Goal: Task Accomplishment & Management: Use online tool/utility

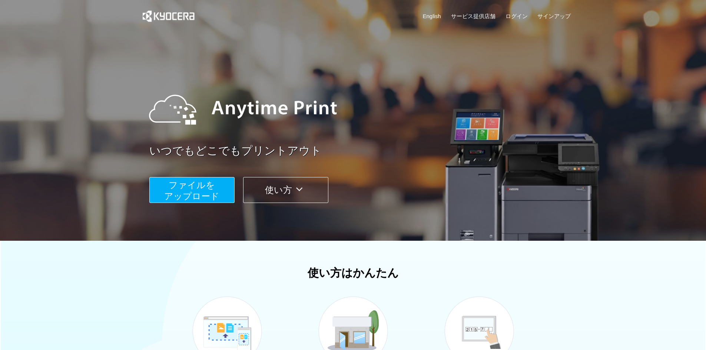
click at [304, 185] on icon at bounding box center [299, 189] width 14 height 11
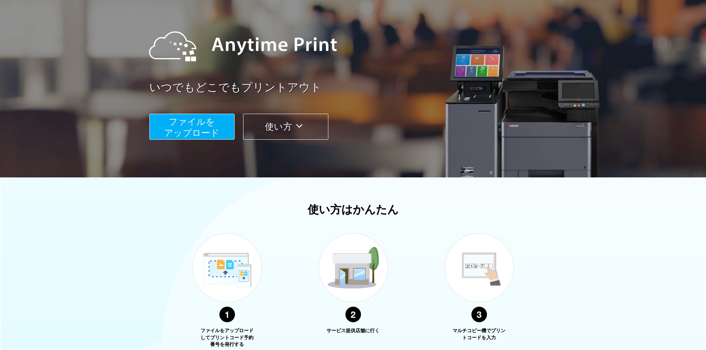
scroll to position [176, 0]
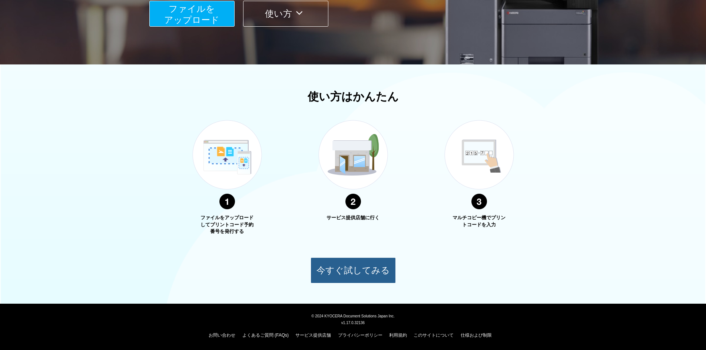
click at [352, 266] on button "今すぐ試してみる" at bounding box center [353, 271] width 85 height 26
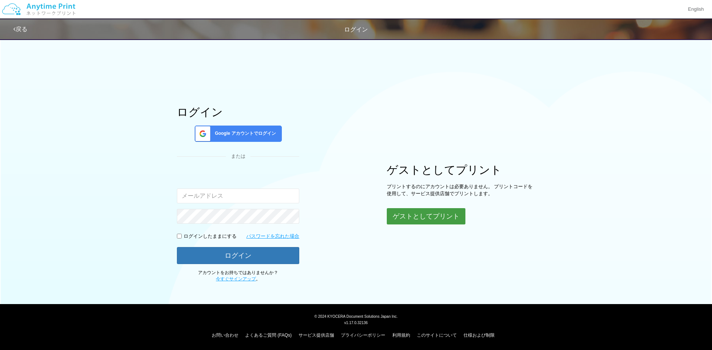
click at [430, 215] on button "ゲストとしてプリント" at bounding box center [426, 216] width 79 height 16
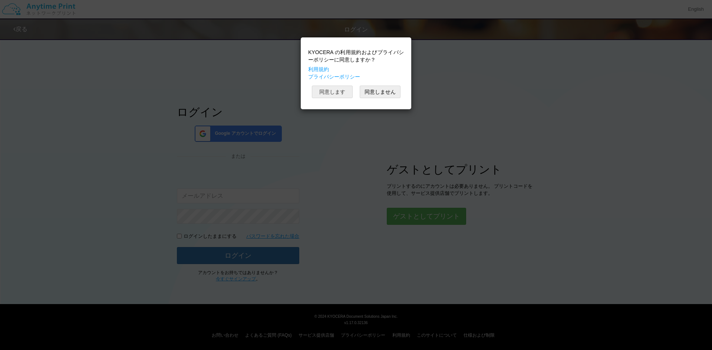
click at [338, 90] on button "同意します" at bounding box center [332, 92] width 41 height 13
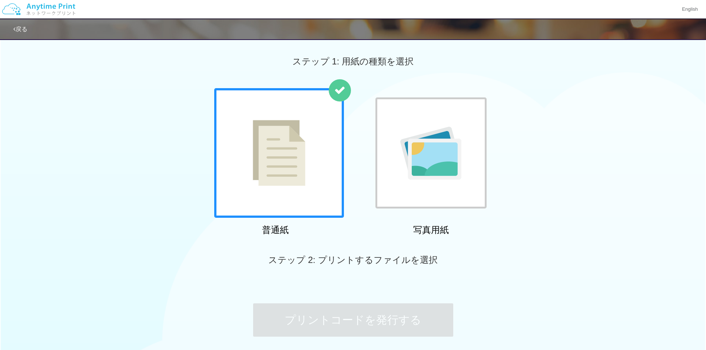
click at [140, 201] on div "普通紙 写真用紙" at bounding box center [353, 163] width 706 height 151
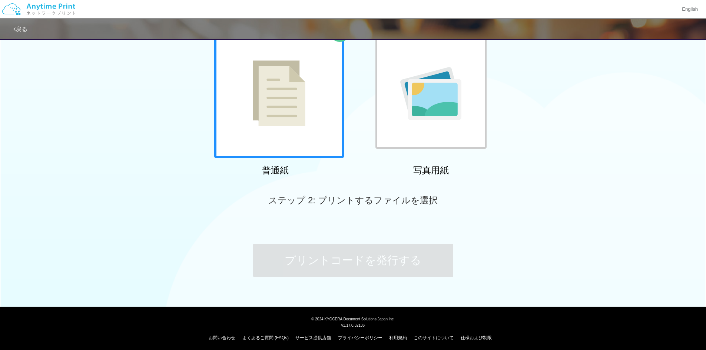
scroll to position [62, 0]
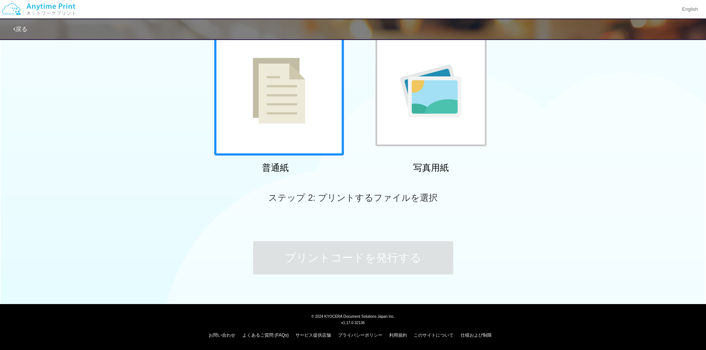
click at [306, 102] on div at bounding box center [279, 91] width 130 height 130
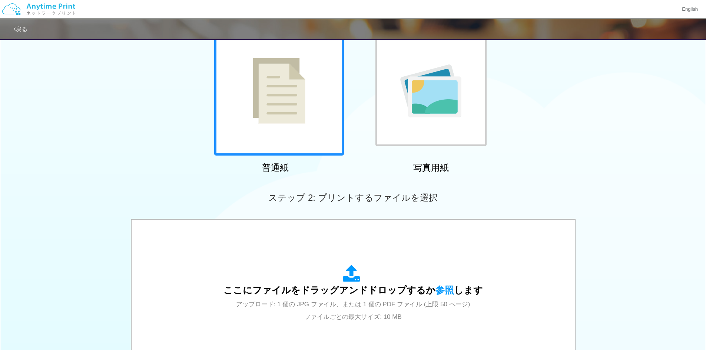
click at [351, 208] on div "ステップ 2: プリントするファイルを選択" at bounding box center [353, 198] width 706 height 42
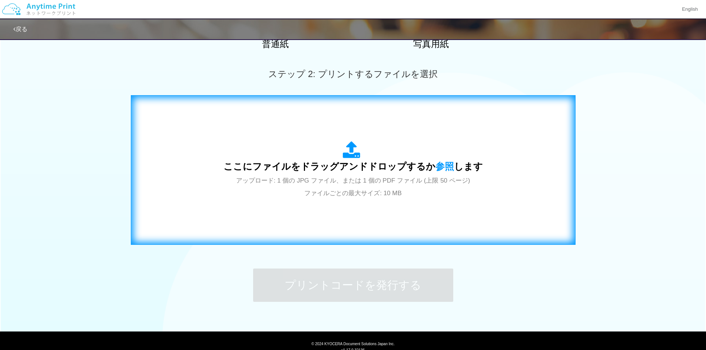
scroll to position [214, 0]
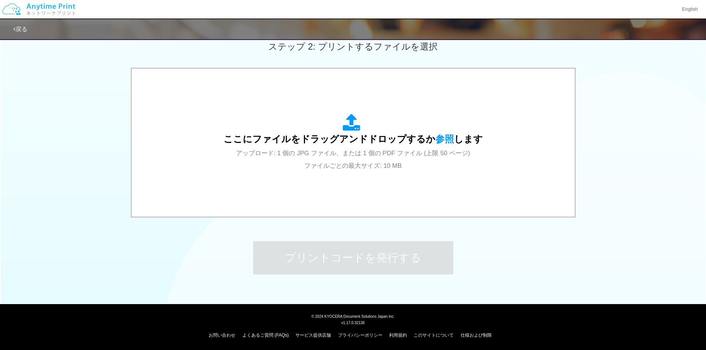
click at [600, 70] on div "ここにファイルをドラッグアンドドロップするか 参照 します アップロード: 1 個の JPG ファイル、または 1 個の PDF ファイル (上限 50 ペー…" at bounding box center [353, 143] width 706 height 151
